Goal: Book appointment/travel/reservation

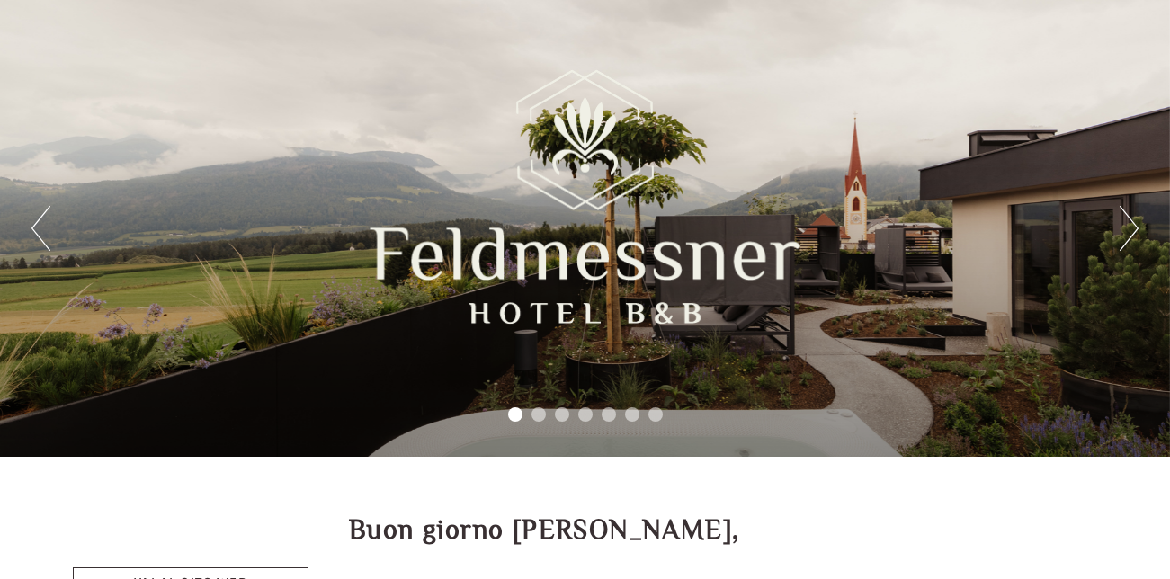
scroll to position [101, 0]
click at [1121, 222] on button "Next" at bounding box center [1129, 228] width 19 height 45
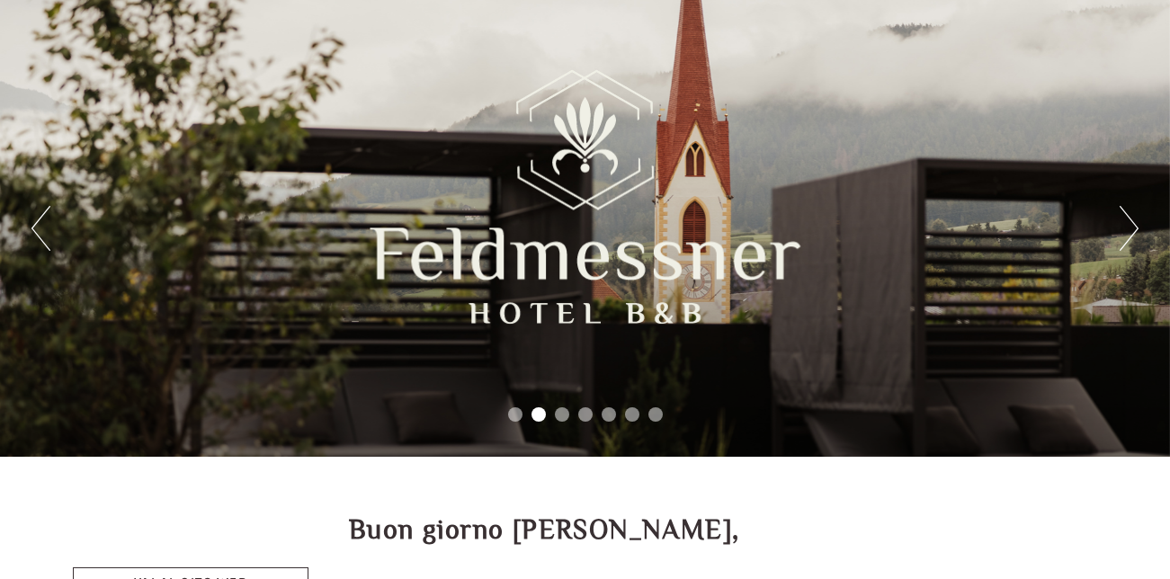
click at [1121, 222] on button "Next" at bounding box center [1129, 228] width 19 height 45
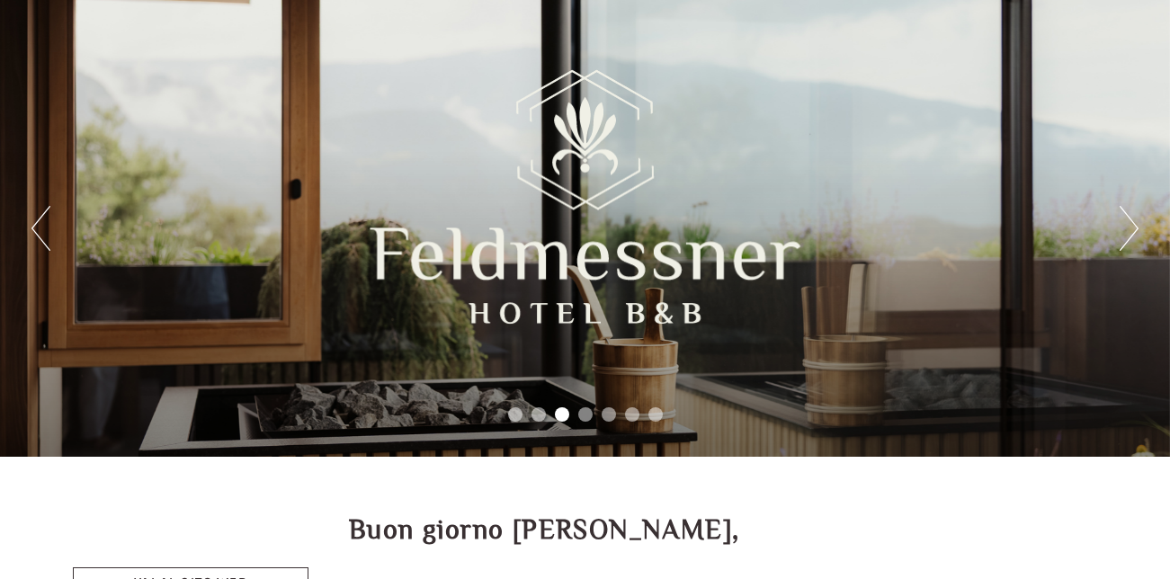
click at [1121, 222] on button "Next" at bounding box center [1129, 228] width 19 height 45
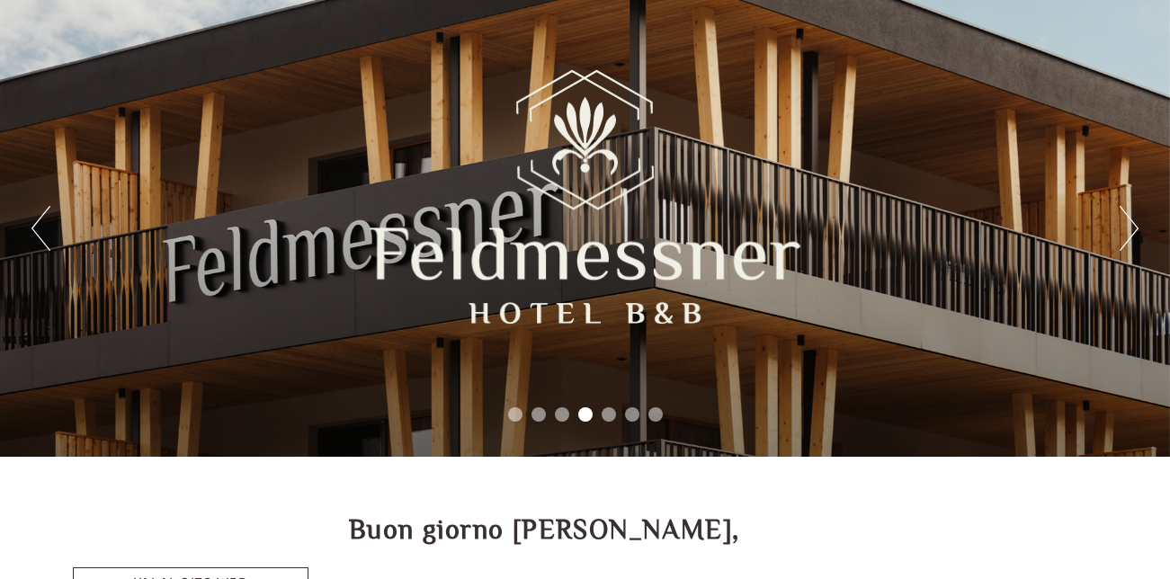
click at [1121, 222] on button "Next" at bounding box center [1129, 228] width 19 height 45
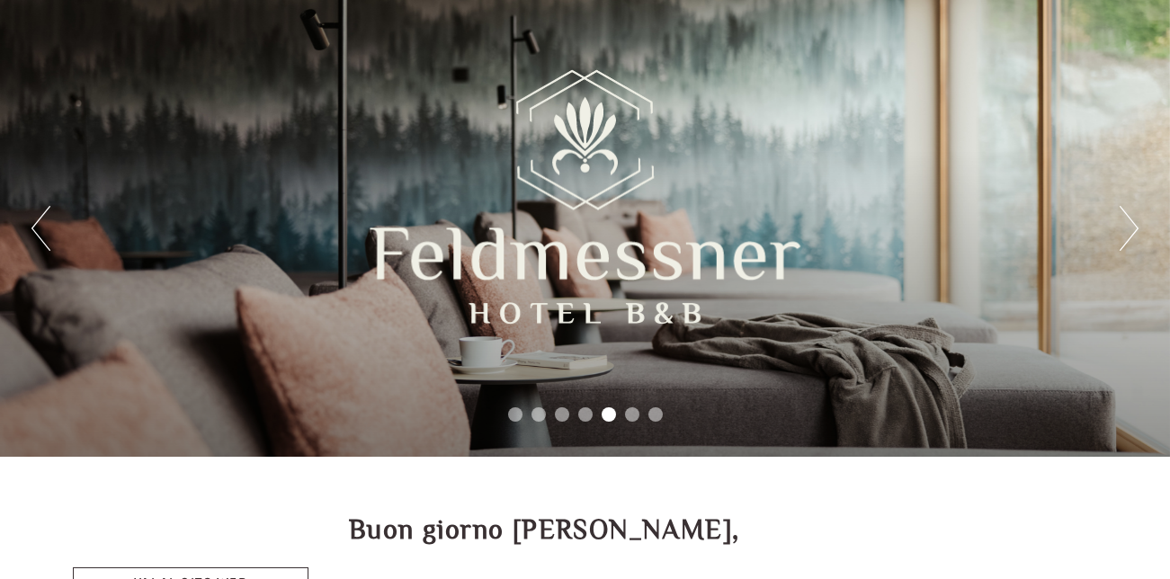
click at [1121, 222] on button "Next" at bounding box center [1129, 228] width 19 height 45
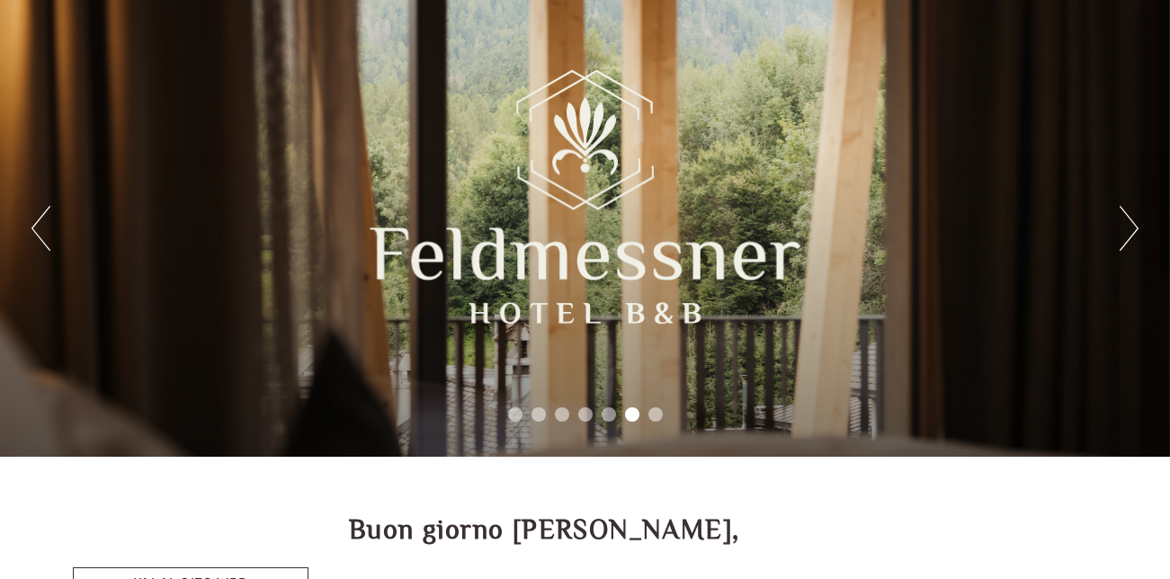
click at [1121, 222] on button "Next" at bounding box center [1129, 228] width 19 height 45
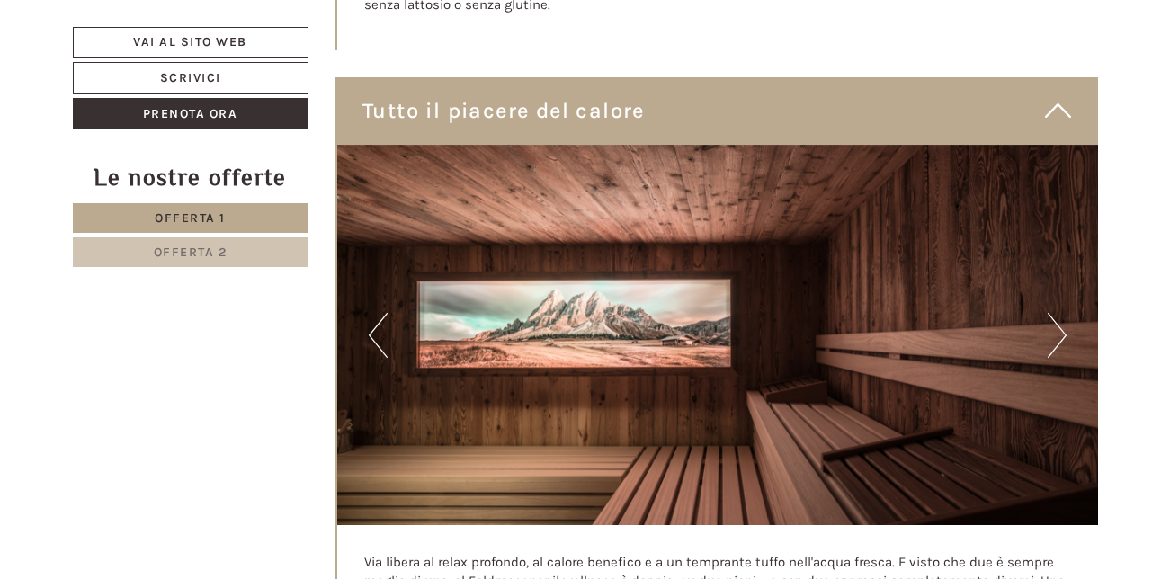
scroll to position [6061, 0]
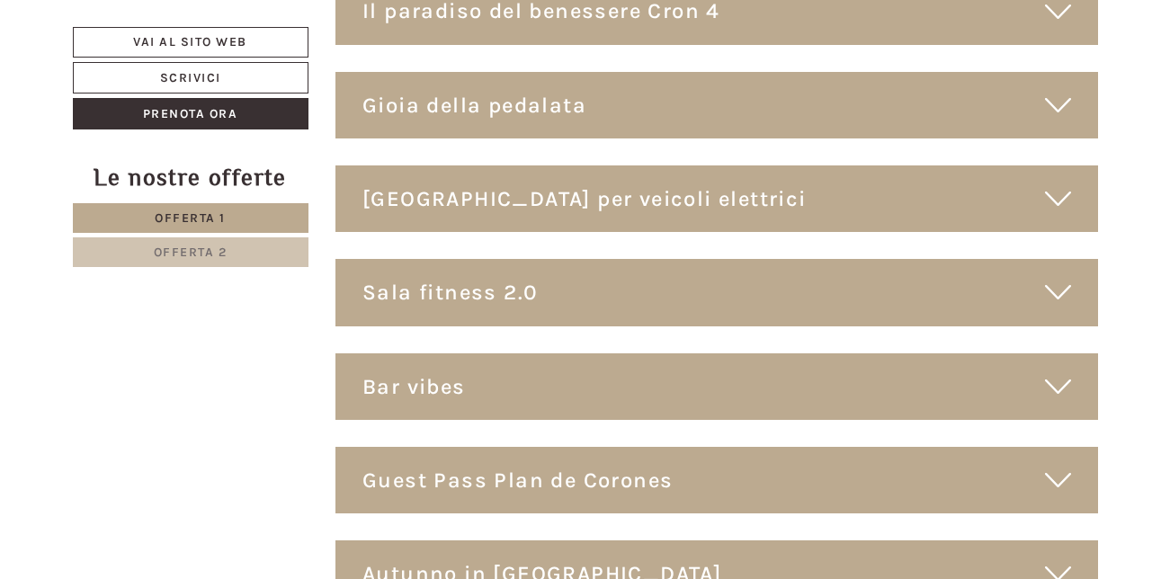
scroll to position [7796, 0]
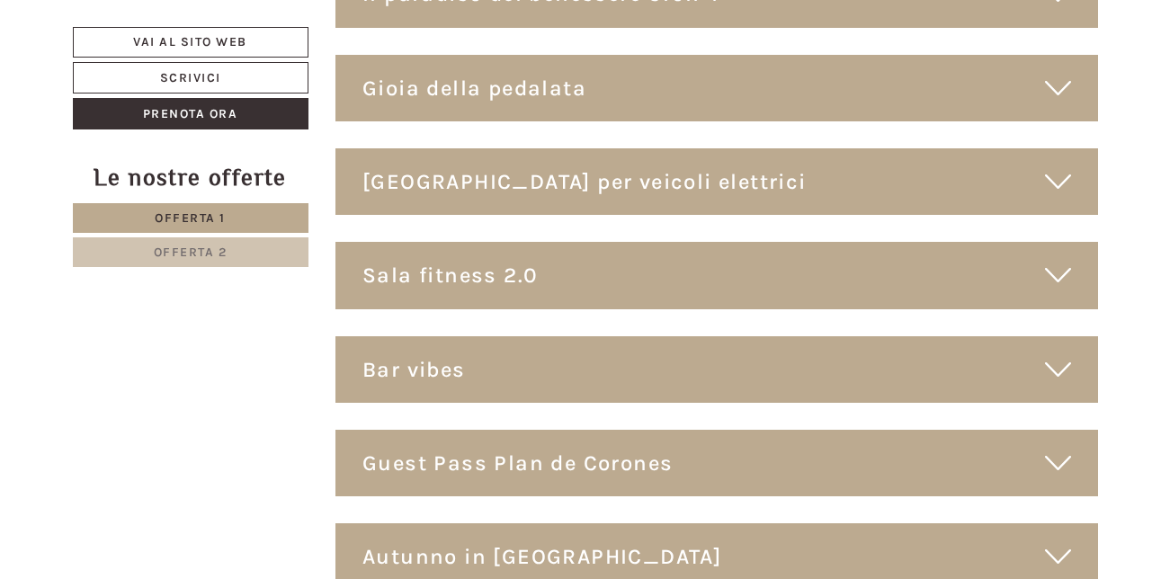
click at [1065, 448] on icon at bounding box center [1058, 463] width 26 height 31
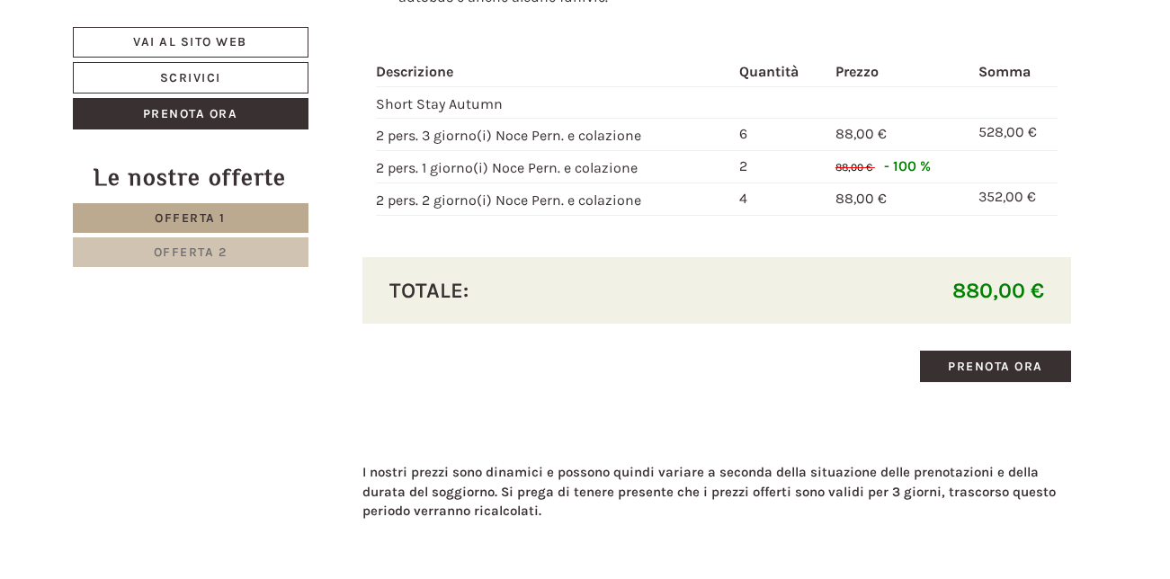
scroll to position [3611, 0]
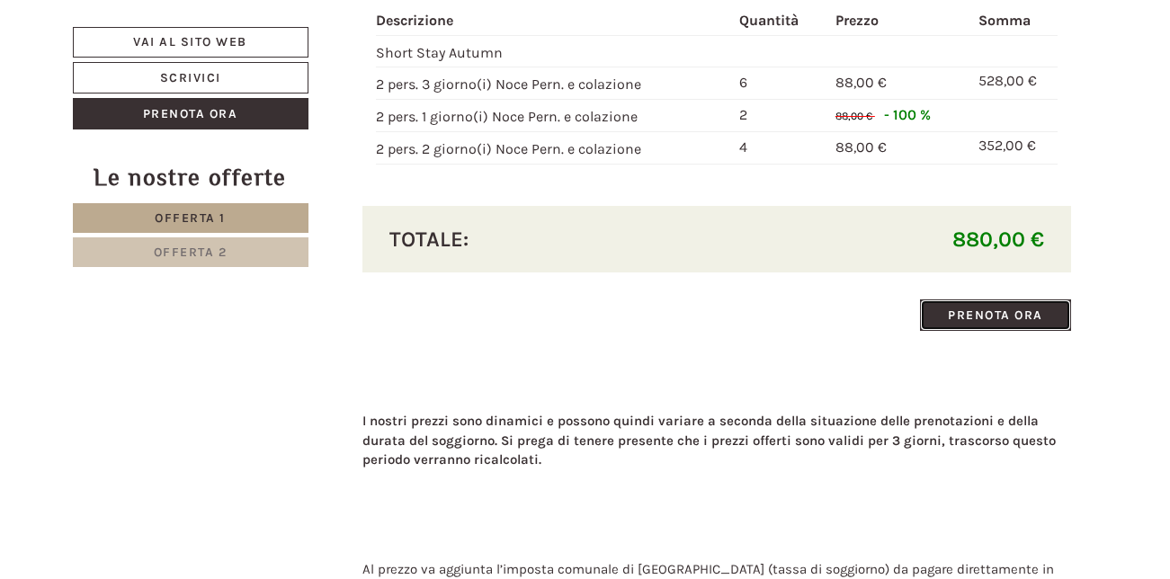
click at [1018, 299] on link "Prenota ora" at bounding box center [995, 314] width 151 height 31
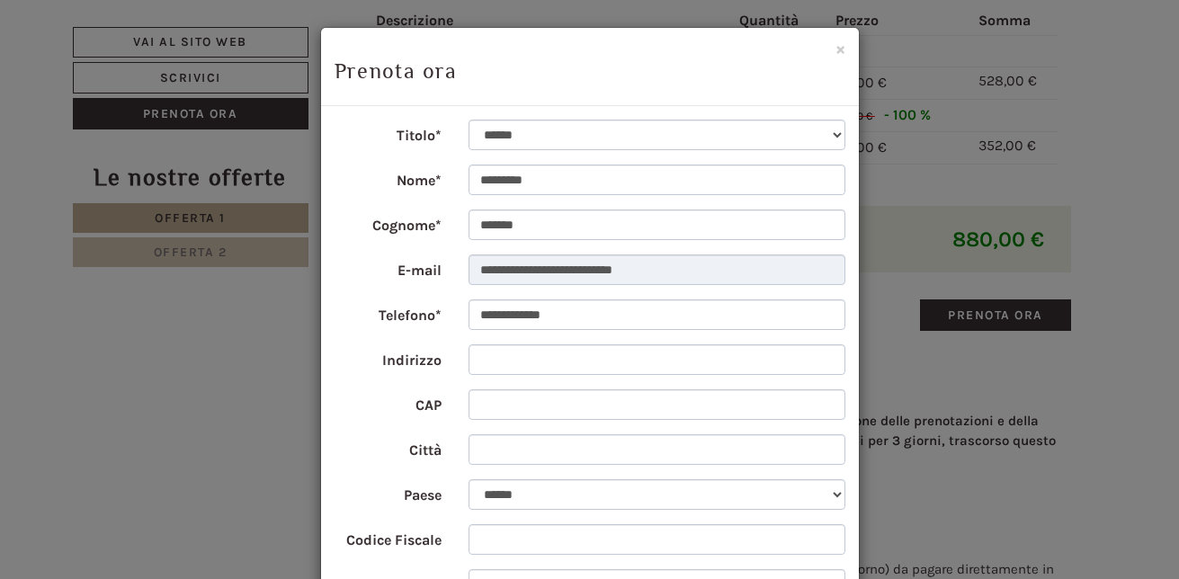
click at [835, 567] on form "**********" at bounding box center [590, 469] width 511 height 699
click at [835, 44] on button "×" at bounding box center [840, 49] width 10 height 19
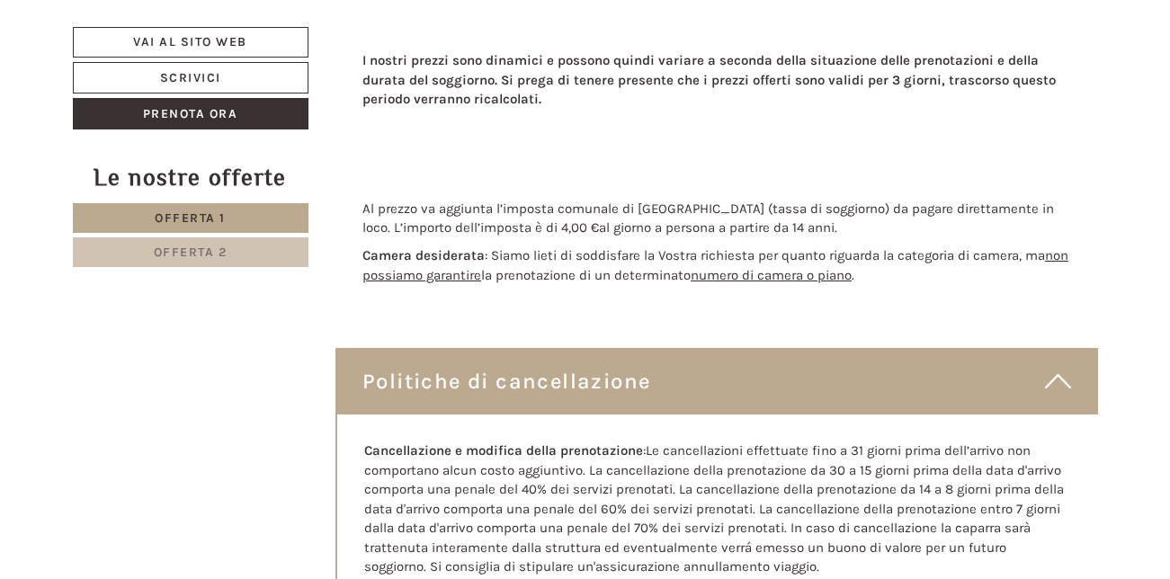
scroll to position [3920, 0]
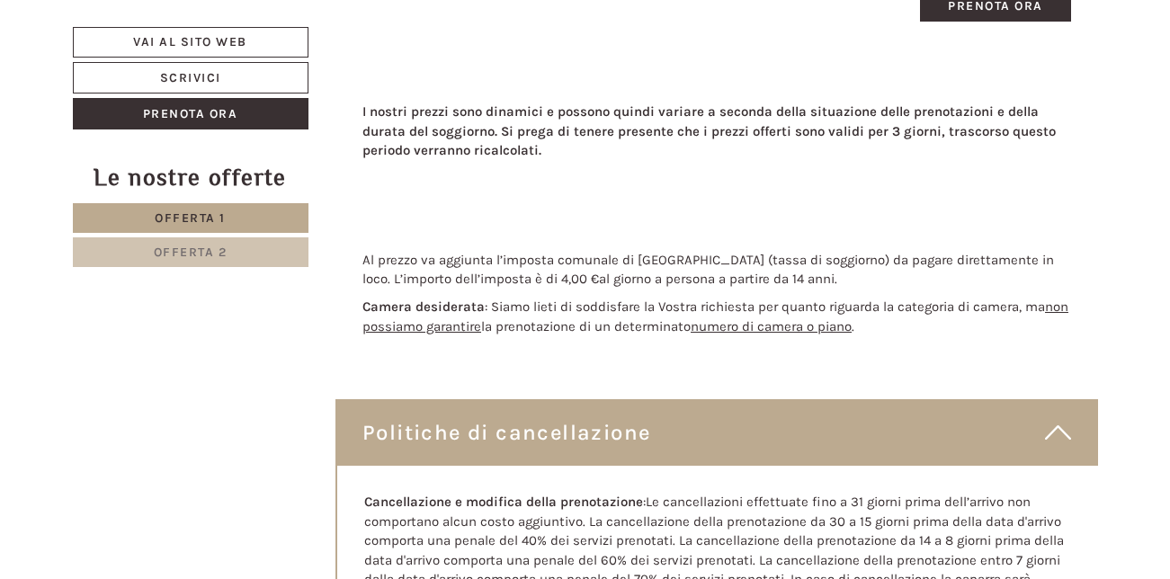
drag, startPoint x: 1169, startPoint y: 201, endPoint x: 1175, endPoint y: 212, distance: 12.5
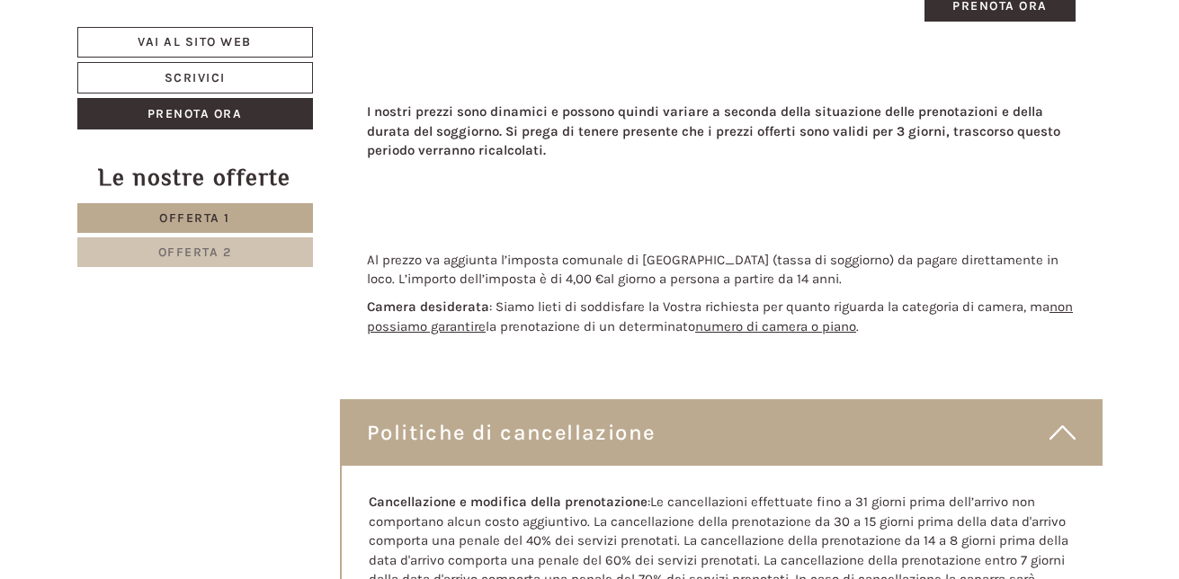
scroll to position [3784, 0]
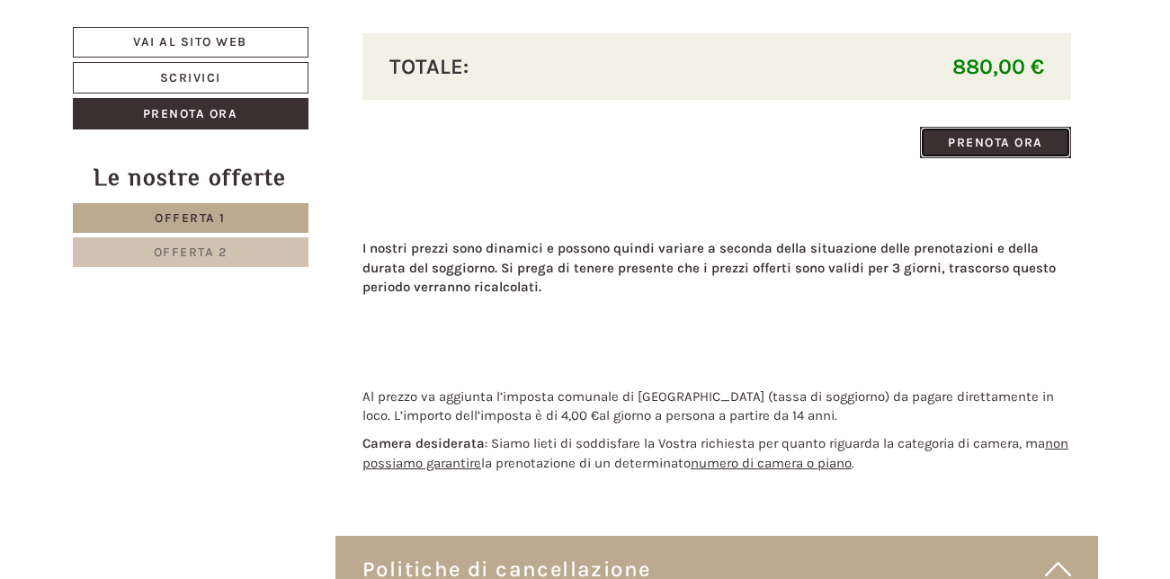
click at [1019, 127] on link "Prenota ora" at bounding box center [995, 142] width 151 height 31
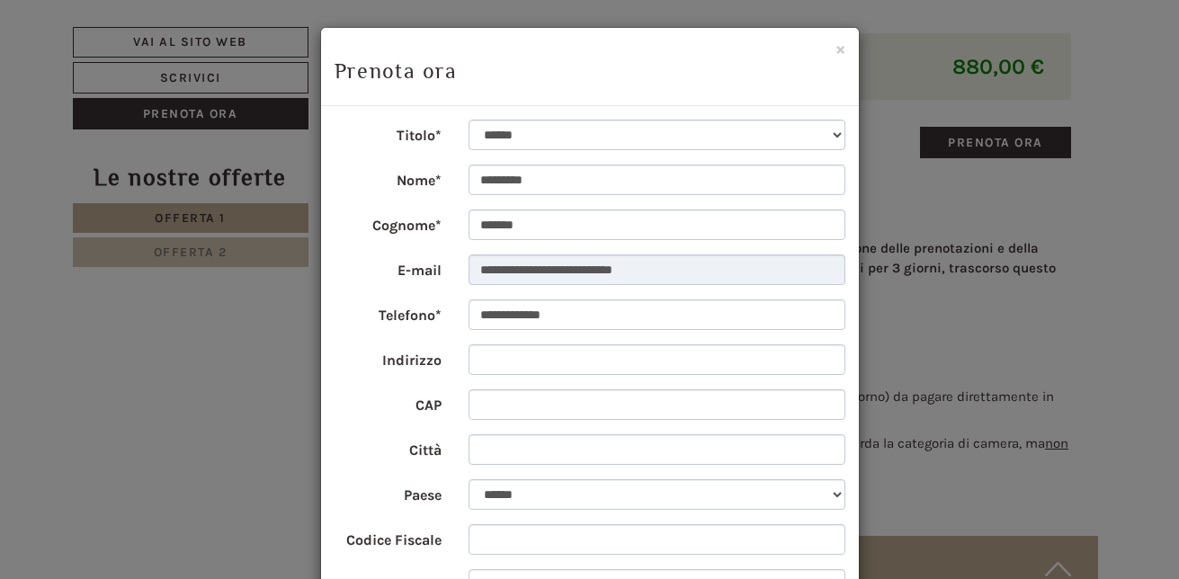
drag, startPoint x: 776, startPoint y: 61, endPoint x: 771, endPoint y: 20, distance: 41.7
click at [771, 20] on div "**********" at bounding box center [589, 289] width 1179 height 579
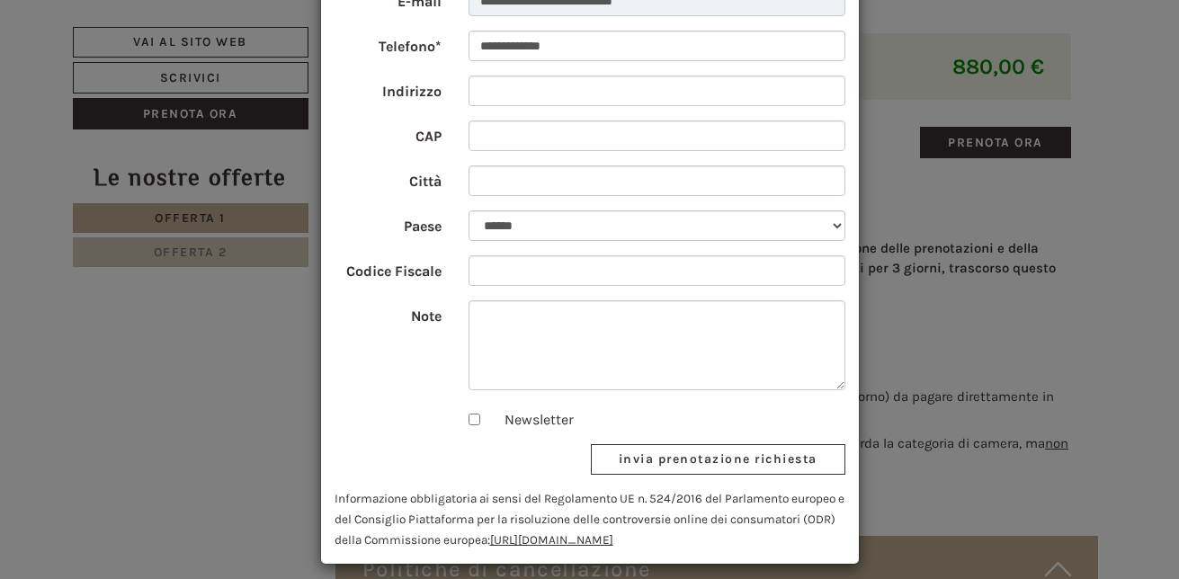
scroll to position [275, 0]
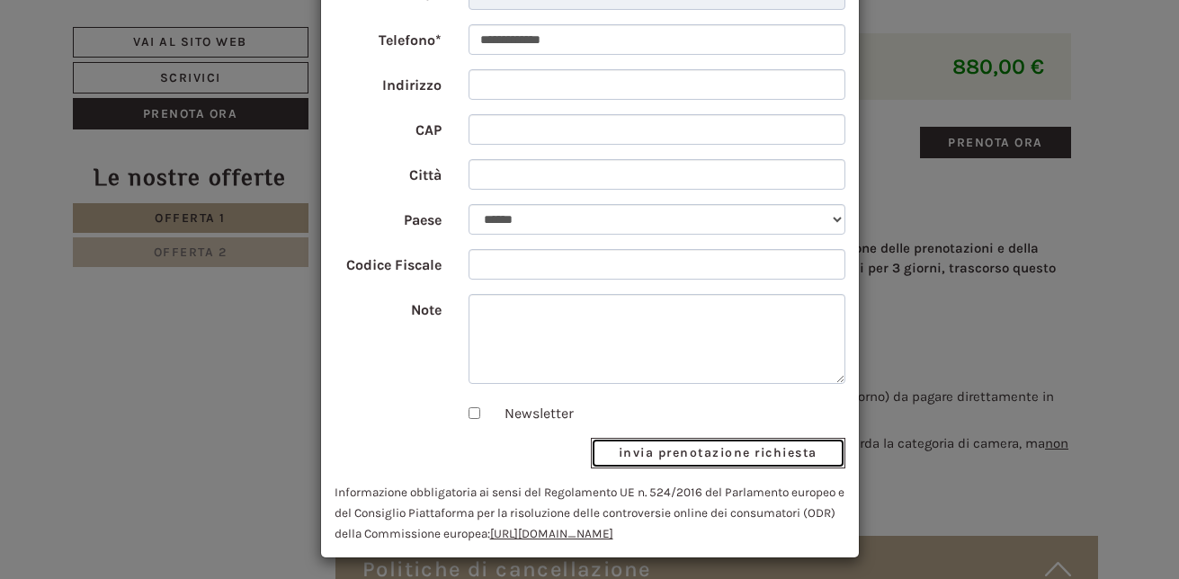
click at [804, 458] on button "invia prenotazione richiesta" at bounding box center [718, 453] width 255 height 31
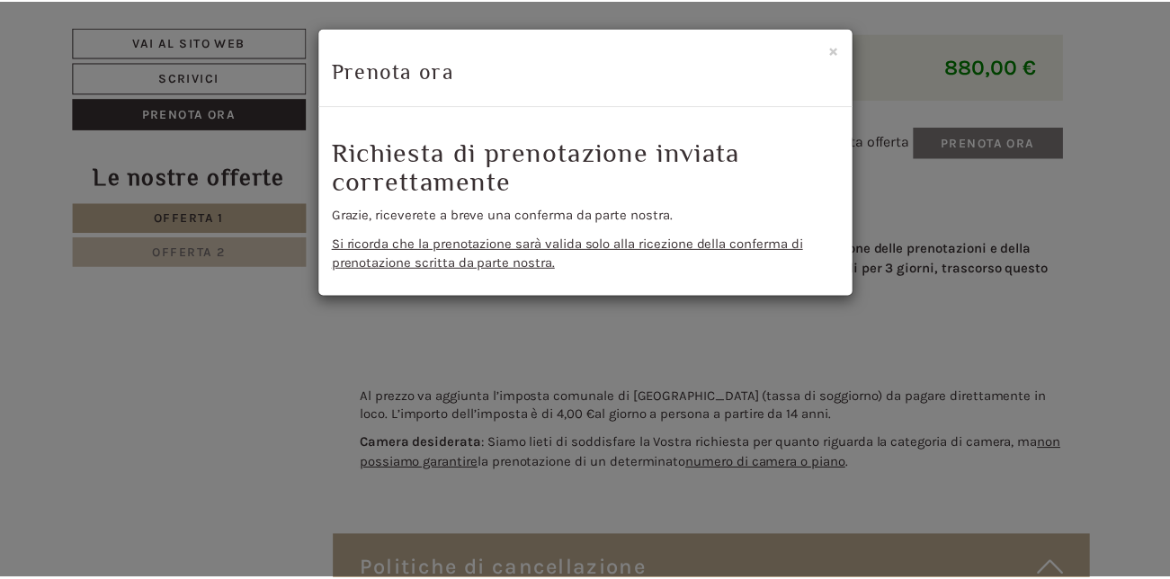
scroll to position [0, 0]
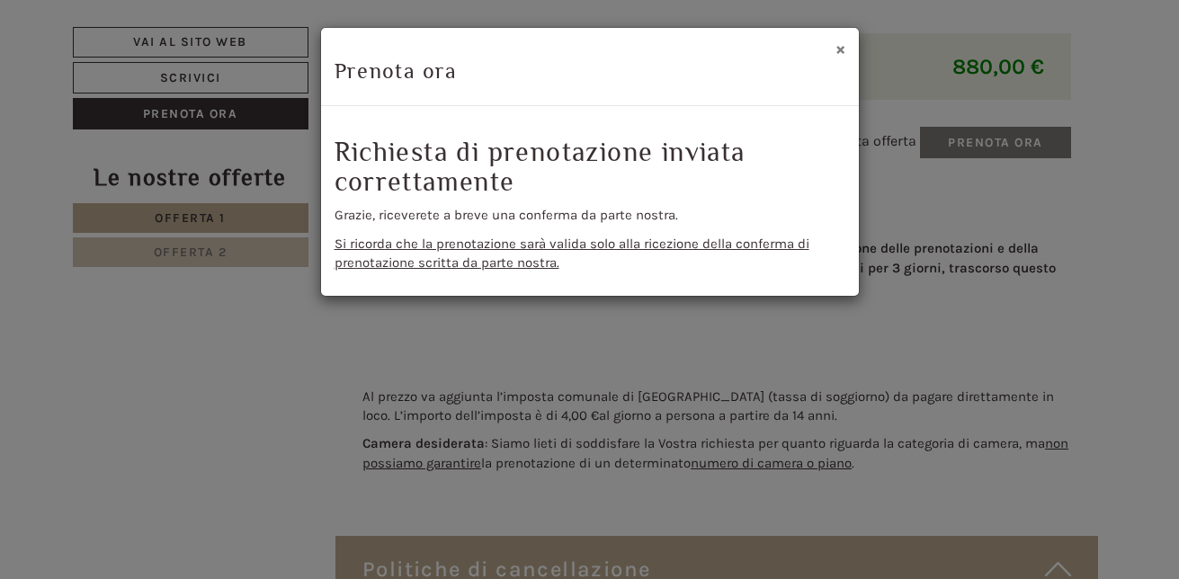
click at [840, 49] on button "×" at bounding box center [840, 49] width 10 height 19
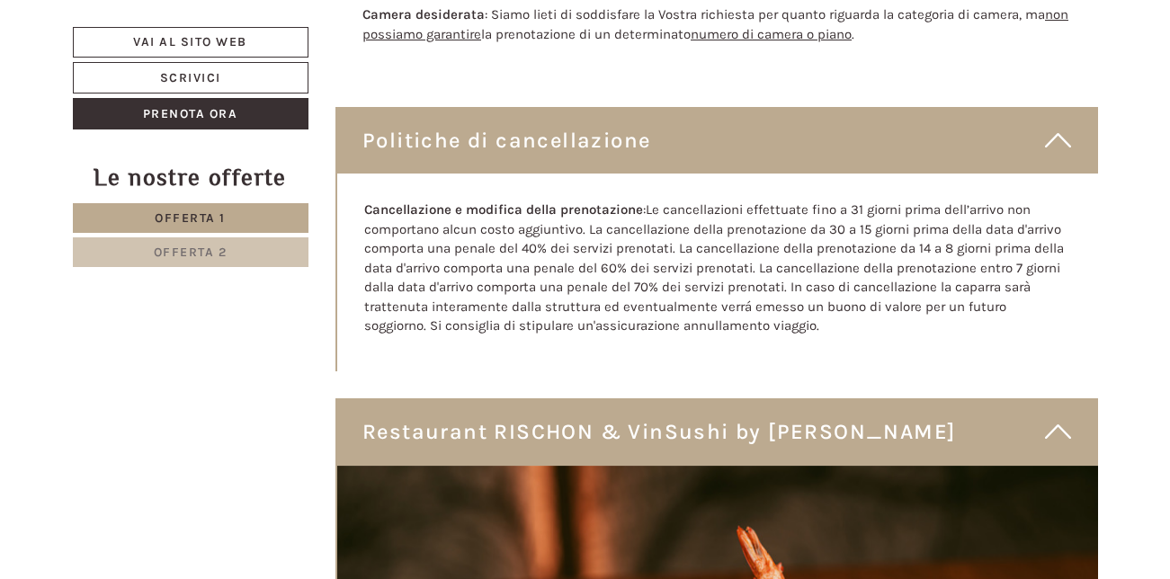
scroll to position [4265, 0]
